Goal: Task Accomplishment & Management: Manage account settings

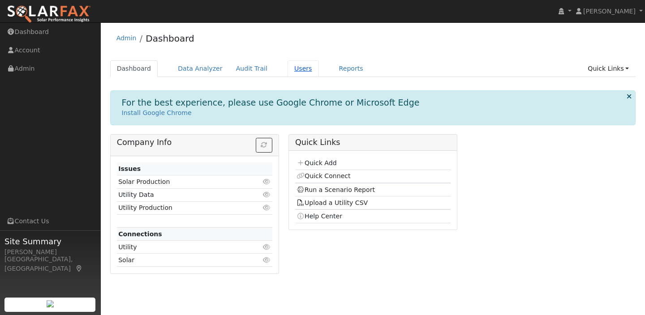
click at [296, 68] on link "Users" at bounding box center [302, 68] width 31 height 17
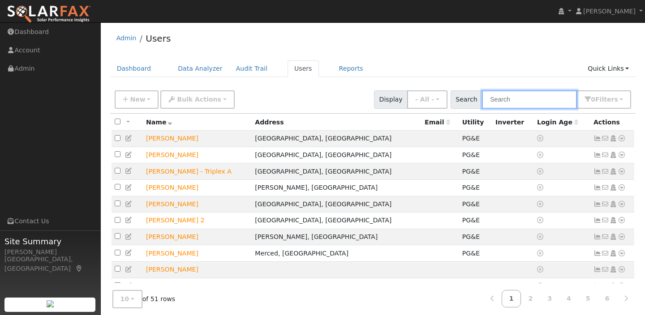
click at [529, 103] on input "text" at bounding box center [529, 99] width 95 height 18
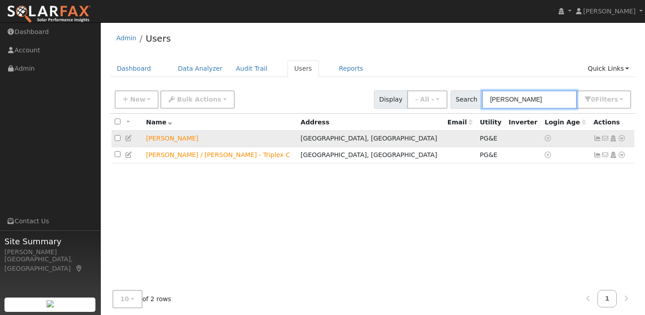
type input "ernest"
click at [596, 140] on icon at bounding box center [597, 138] width 8 height 6
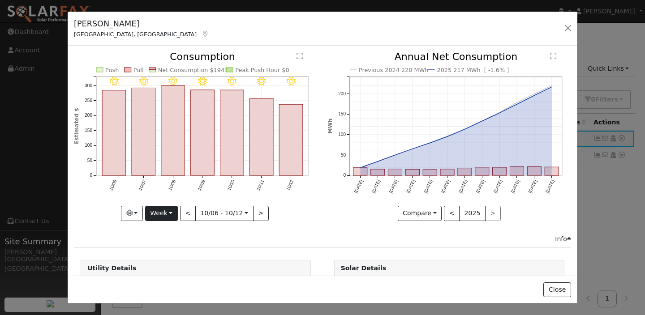
click at [158, 210] on button "Week" at bounding box center [161, 213] width 33 height 15
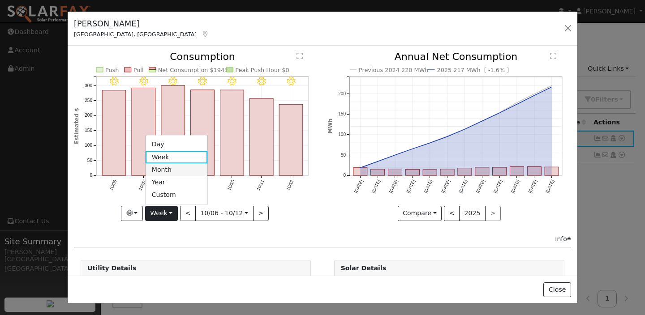
click at [160, 169] on link "Month" at bounding box center [177, 169] width 62 height 13
type input "2025-09-01"
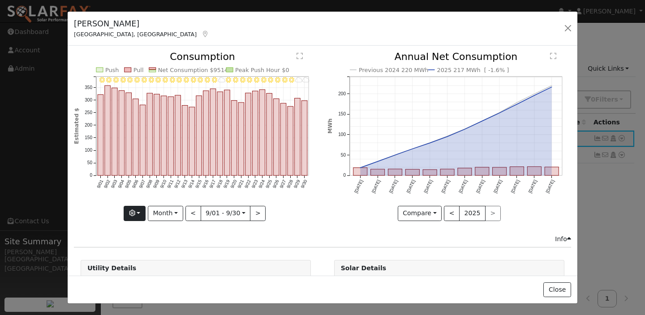
click at [144, 213] on button "button" at bounding box center [135, 213] width 22 height 15
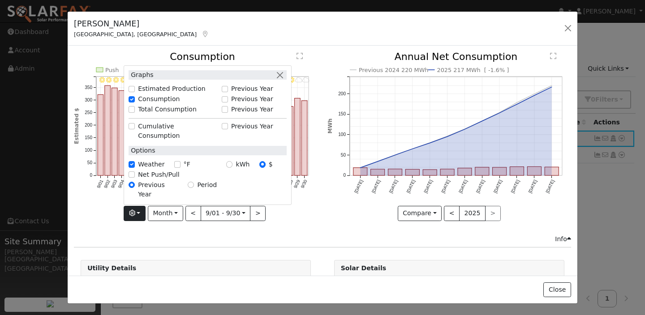
click at [232, 168] on input "kWh" at bounding box center [229, 165] width 6 height 6
radio input "true"
radio input "false"
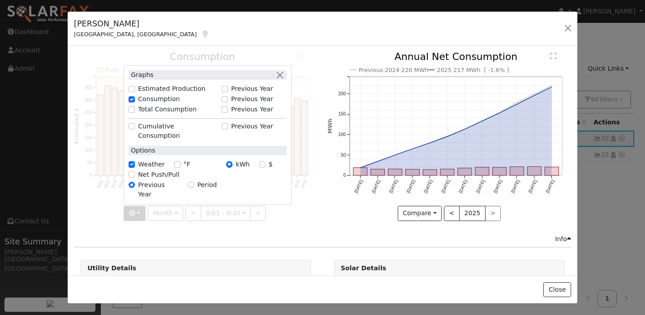
click at [316, 211] on div at bounding box center [196, 136] width 244 height 169
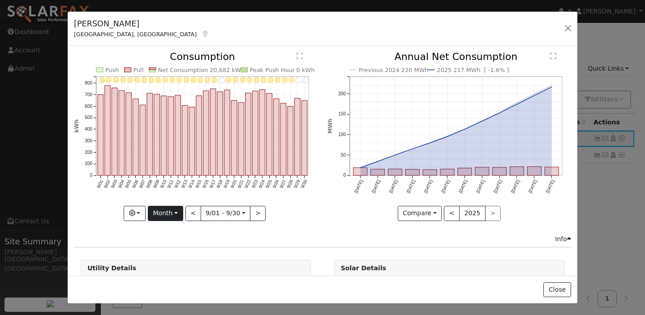
click at [163, 215] on button "Month" at bounding box center [165, 213] width 35 height 15
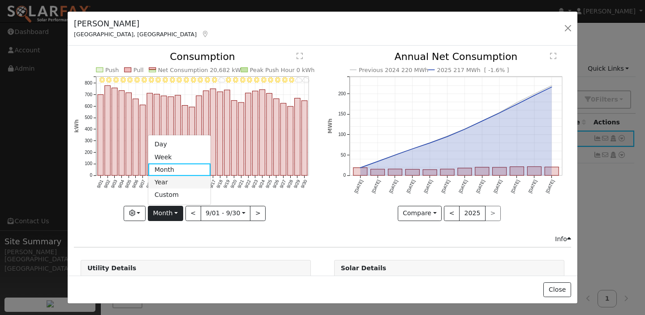
click at [164, 176] on link "Year" at bounding box center [179, 182] width 62 height 13
type input "2024-10-01"
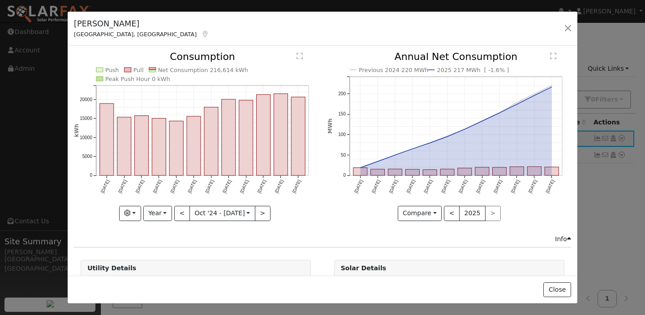
click at [321, 204] on div "Push Pull Net Consumption 216,614 kWh Peak Push Hour 0 kWh Oct '24 Nov '24 Dec …" at bounding box center [195, 143] width 253 height 182
click at [329, 207] on icon "Previous 2024 220 MWh 2025 217 MWh [ -1.6% ] Oct '24 Nov '24 Dec '24 Jan '25 Fe…" at bounding box center [449, 133] width 244 height 163
click at [566, 30] on button "button" at bounding box center [568, 28] width 13 height 13
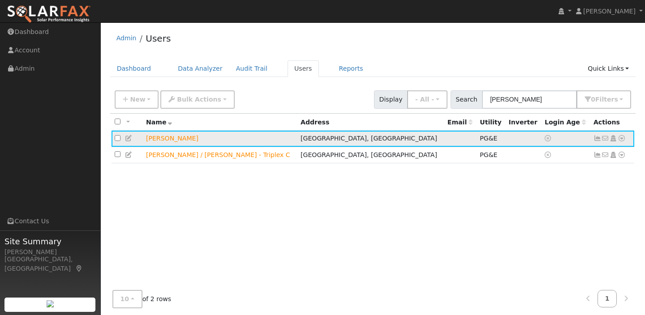
click at [597, 139] on icon at bounding box center [597, 138] width 8 height 6
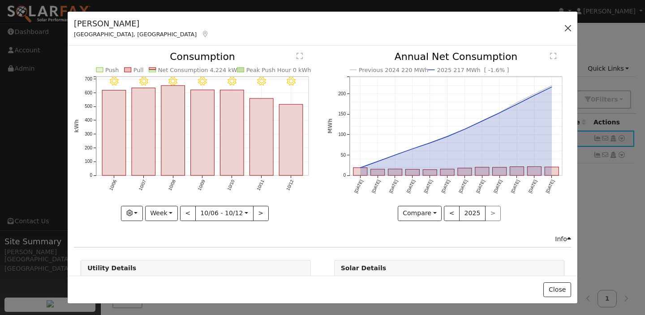
click at [566, 27] on button "button" at bounding box center [568, 28] width 13 height 13
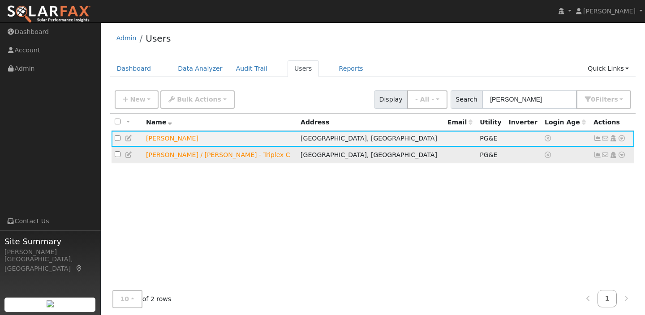
click at [597, 156] on icon at bounding box center [597, 155] width 8 height 6
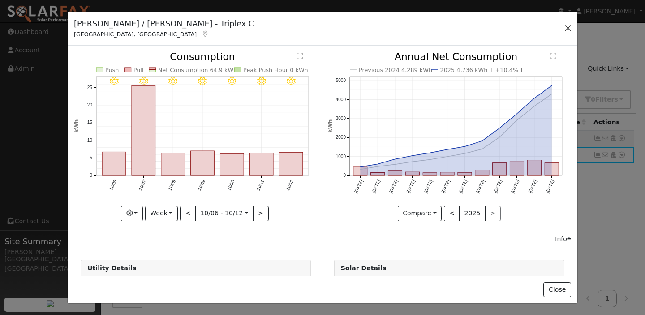
click at [566, 25] on button "button" at bounding box center [568, 28] width 13 height 13
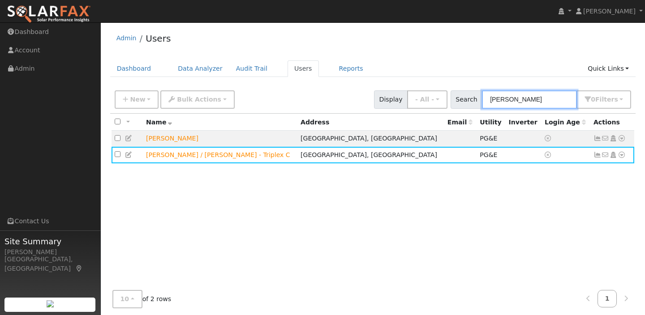
click at [523, 98] on input "ernest" at bounding box center [529, 99] width 95 height 18
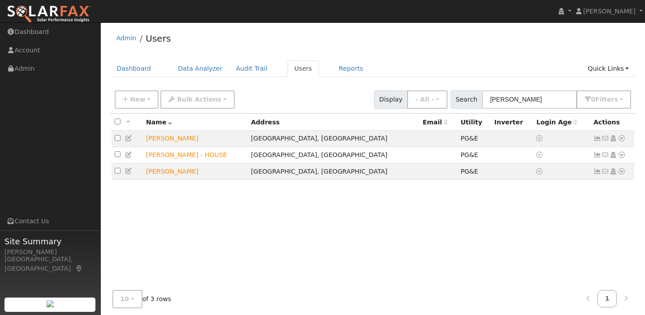
drag, startPoint x: 523, startPoint y: 98, endPoint x: 465, endPoint y: 63, distance: 67.9
click at [465, 63] on ul "Dashboard Data Analyzer Audit Trail Users Reports Quick Links Quick Add Quick C…" at bounding box center [373, 68] width 526 height 17
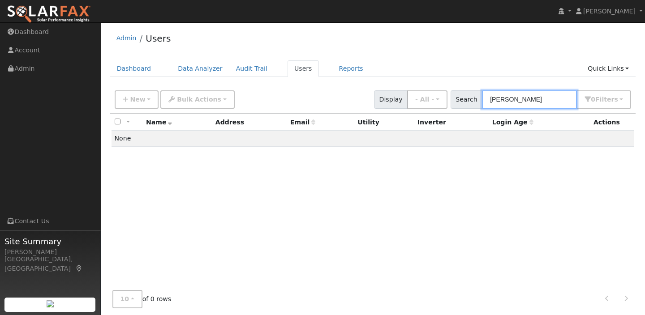
click at [527, 101] on input "Dianne" at bounding box center [529, 99] width 95 height 18
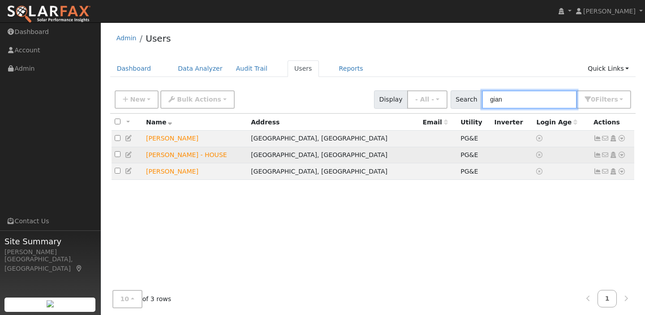
type input "gian"
click at [597, 156] on icon at bounding box center [597, 155] width 8 height 6
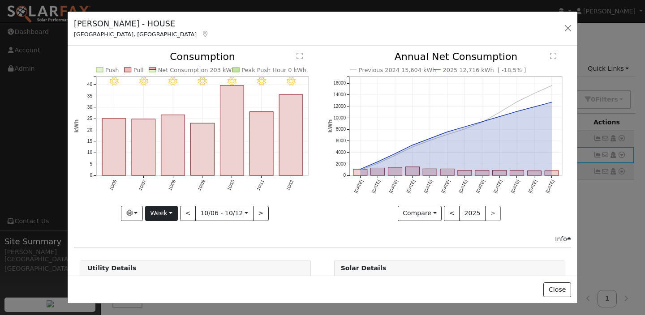
click at [163, 215] on button "Week" at bounding box center [161, 213] width 33 height 15
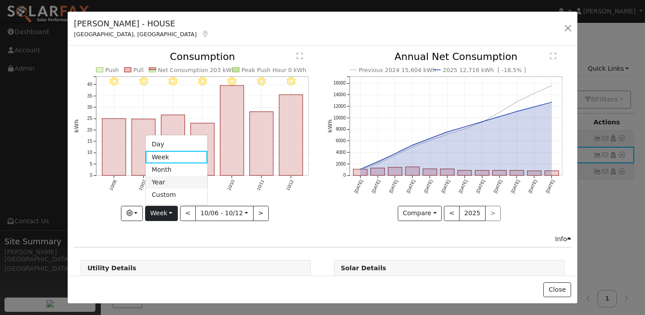
click at [161, 185] on link "Year" at bounding box center [177, 182] width 62 height 13
type input "2024-10-01"
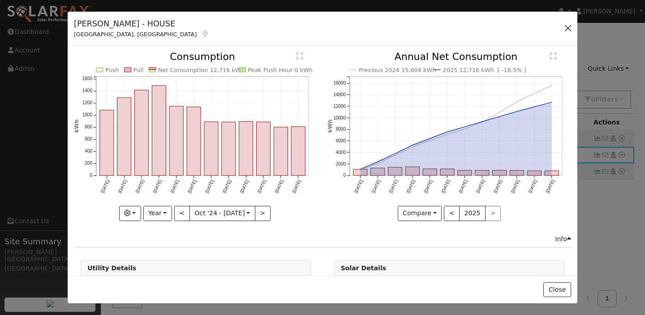
click at [569, 27] on button "button" at bounding box center [568, 28] width 13 height 13
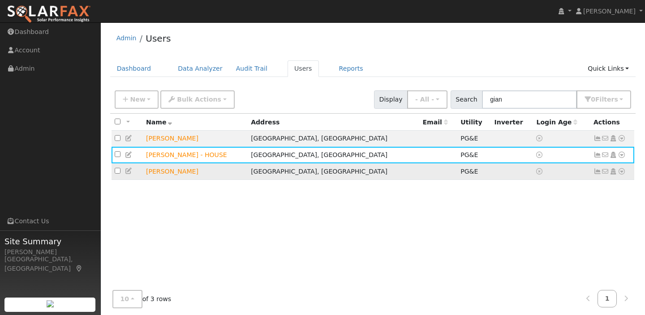
click at [598, 173] on icon at bounding box center [597, 171] width 8 height 6
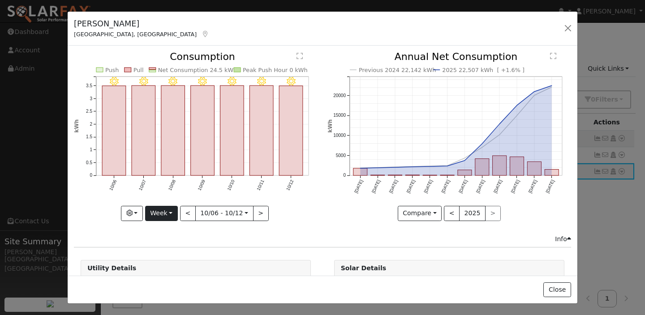
click at [167, 212] on button "Week" at bounding box center [161, 213] width 33 height 15
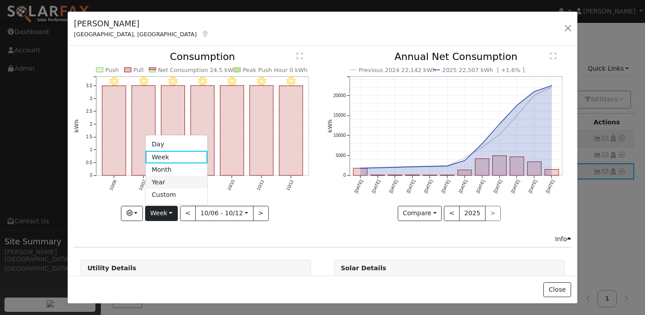
click at [162, 181] on link "Year" at bounding box center [177, 182] width 62 height 13
type input "2024-10-01"
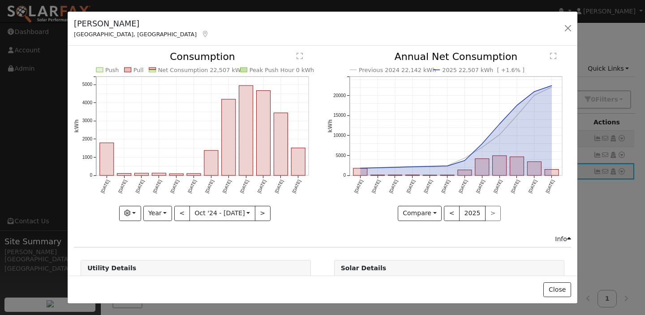
click at [325, 207] on div "Previous 2024 22,142 kWh 2025 22,507 kWh [ +1.6% ] Oct '24 Nov '24 Dec '24 Jan …" at bounding box center [448, 143] width 253 height 182
